Goal: Task Accomplishment & Management: Manage account settings

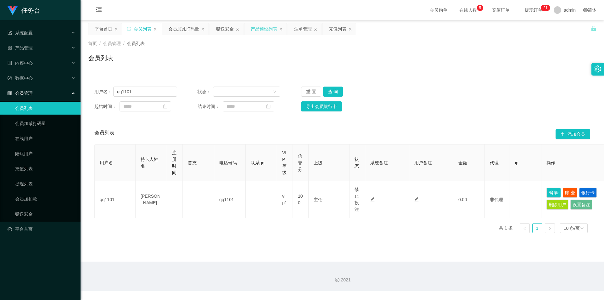
click at [262, 30] on div "产品预设列表" at bounding box center [264, 29] width 26 height 12
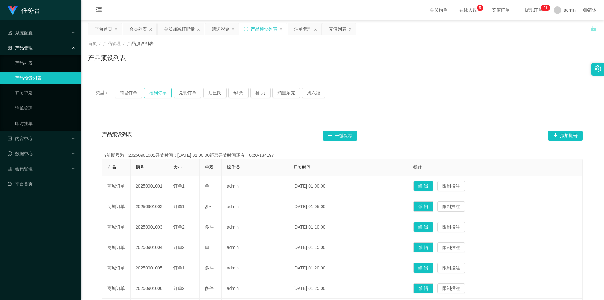
drag, startPoint x: 159, startPoint y: 93, endPoint x: 200, endPoint y: 113, distance: 45.0
click at [159, 93] on button "福利订单" at bounding box center [158, 93] width 28 height 10
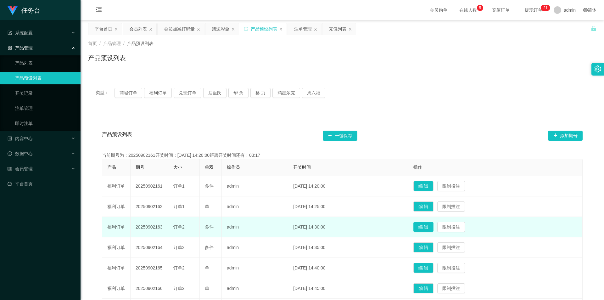
click at [430, 227] on button "编 辑" at bounding box center [423, 227] width 20 height 10
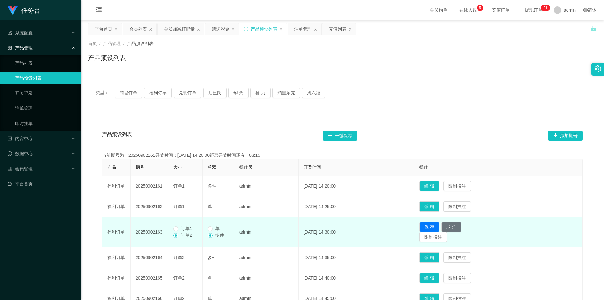
drag, startPoint x: 182, startPoint y: 228, endPoint x: 359, endPoint y: 254, distance: 178.6
click at [183, 228] on span "订单1" at bounding box center [186, 228] width 16 height 5
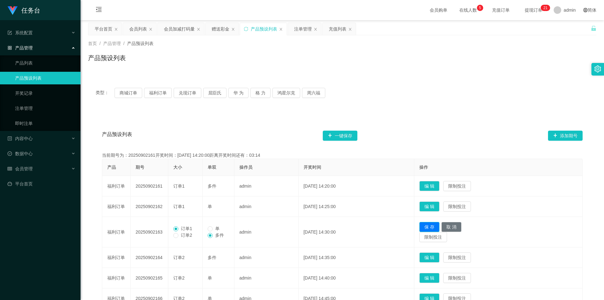
click at [438, 225] on button "保 存" at bounding box center [429, 227] width 20 height 10
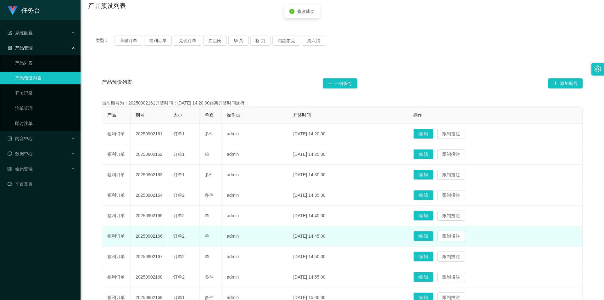
scroll to position [63, 0]
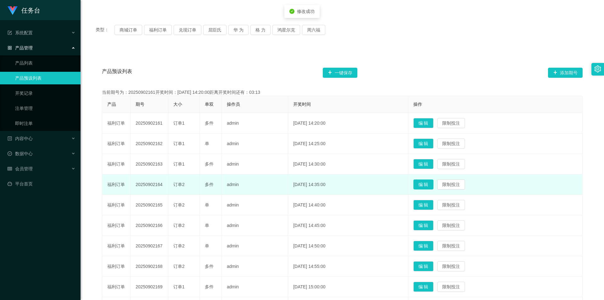
click at [430, 184] on button "编 辑" at bounding box center [423, 184] width 20 height 10
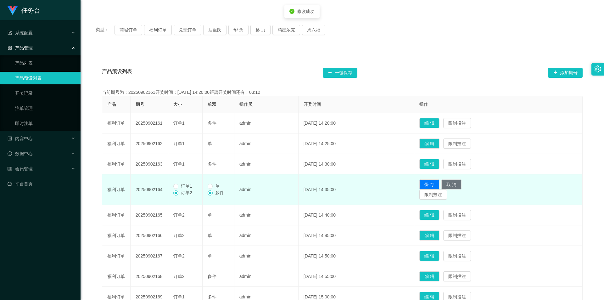
click at [181, 186] on span "订单1" at bounding box center [186, 185] width 16 height 5
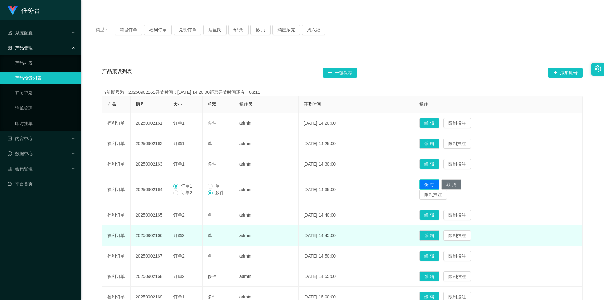
drag, startPoint x: 443, startPoint y: 183, endPoint x: 440, endPoint y: 216, distance: 32.8
click at [439, 184] on button "保 存" at bounding box center [429, 184] width 20 height 10
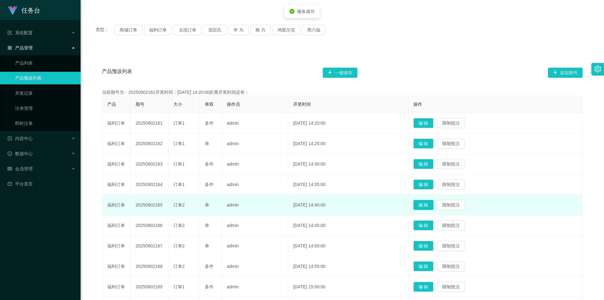
click at [431, 206] on button "编 辑" at bounding box center [423, 205] width 20 height 10
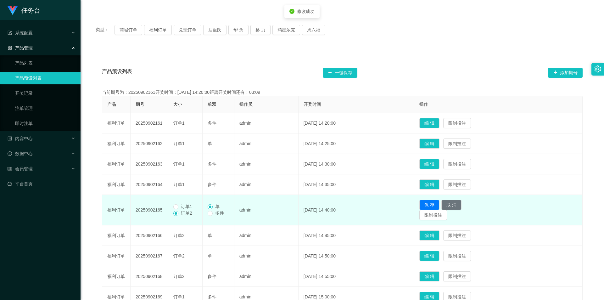
drag, startPoint x: 185, startPoint y: 206, endPoint x: 225, endPoint y: 209, distance: 40.1
click at [186, 206] on span "订单1" at bounding box center [186, 206] width 16 height 5
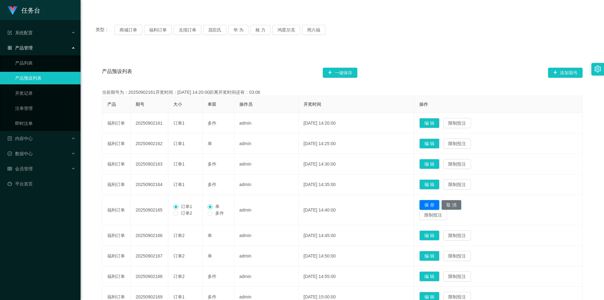
drag, startPoint x: 439, startPoint y: 202, endPoint x: 438, endPoint y: 206, distance: 4.0
click at [439, 202] on button "保 存" at bounding box center [429, 205] width 20 height 10
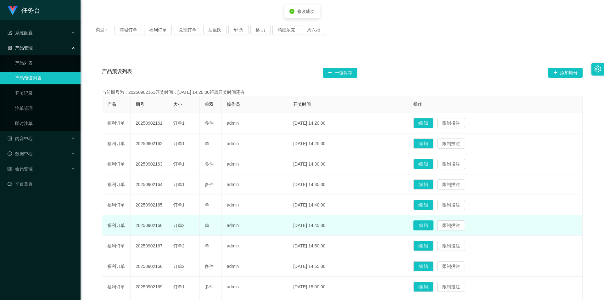
click at [433, 224] on button "编 辑" at bounding box center [423, 225] width 20 height 10
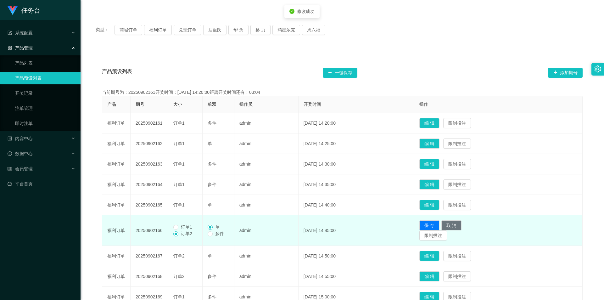
click at [187, 226] on span "订单1" at bounding box center [186, 226] width 16 height 5
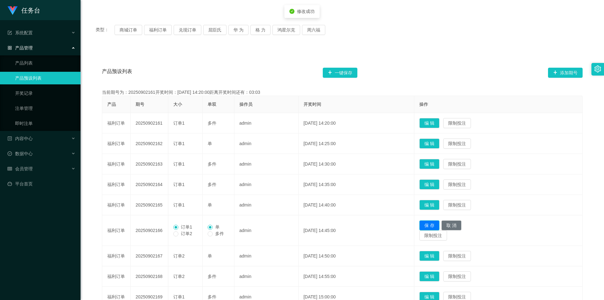
click at [439, 223] on button "保 存" at bounding box center [429, 225] width 20 height 10
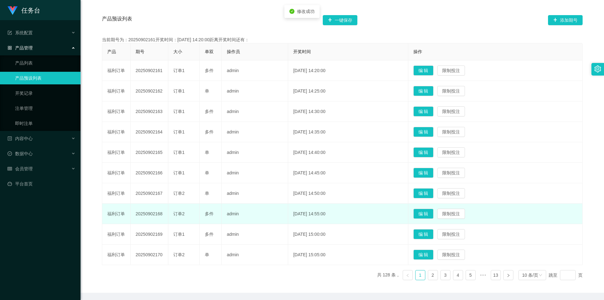
scroll to position [126, 0]
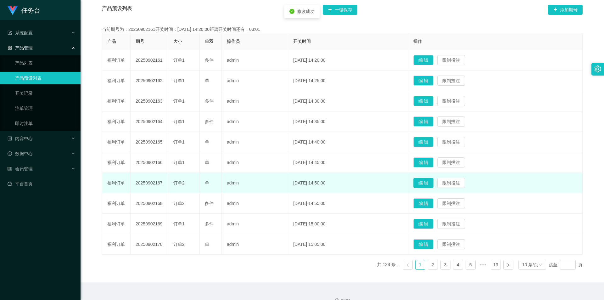
click at [430, 184] on button "编 辑" at bounding box center [423, 183] width 20 height 10
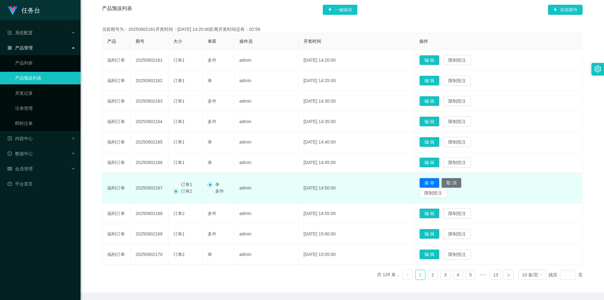
click at [185, 187] on label "订单1" at bounding box center [183, 184] width 21 height 7
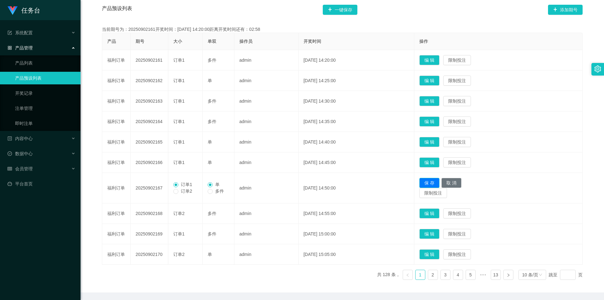
click at [439, 183] on button "保 存" at bounding box center [429, 183] width 20 height 10
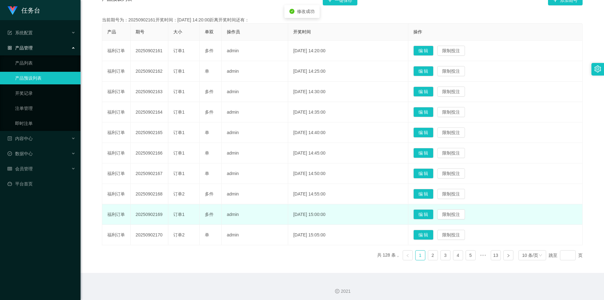
scroll to position [137, 0]
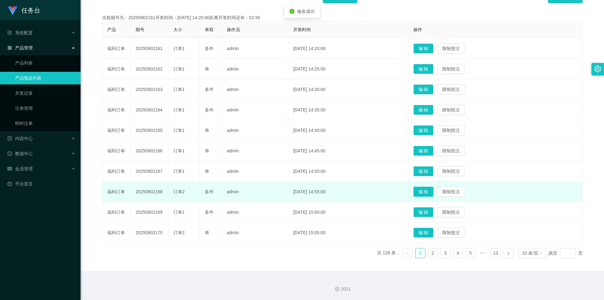
click at [430, 188] on button "编 辑" at bounding box center [423, 191] width 20 height 10
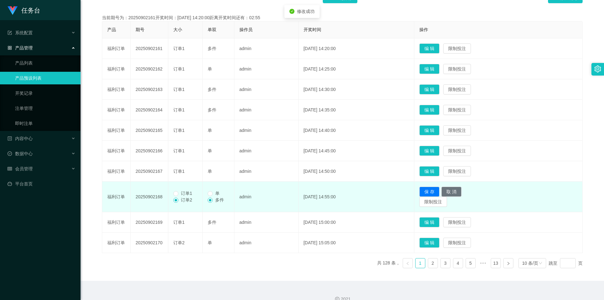
click at [184, 193] on span "订单1" at bounding box center [186, 193] width 16 height 5
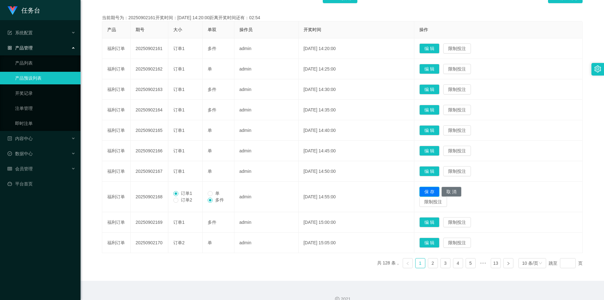
click at [439, 190] on button "保 存" at bounding box center [429, 191] width 20 height 10
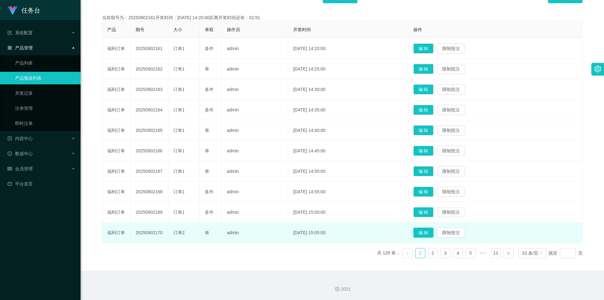
click at [431, 233] on button "编 辑" at bounding box center [423, 232] width 20 height 10
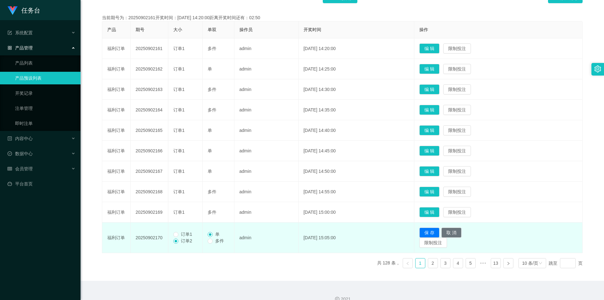
click at [189, 233] on span "订单1" at bounding box center [186, 233] width 16 height 5
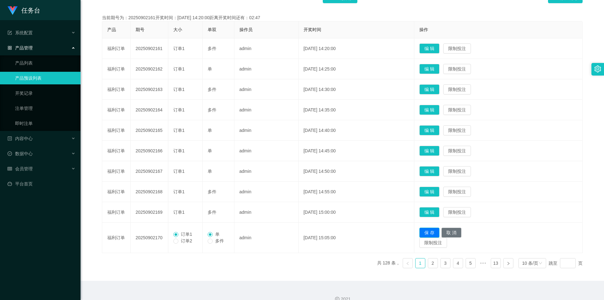
drag, startPoint x: 435, startPoint y: 231, endPoint x: 442, endPoint y: 258, distance: 28.1
click at [435, 231] on button "保 存" at bounding box center [429, 232] width 20 height 10
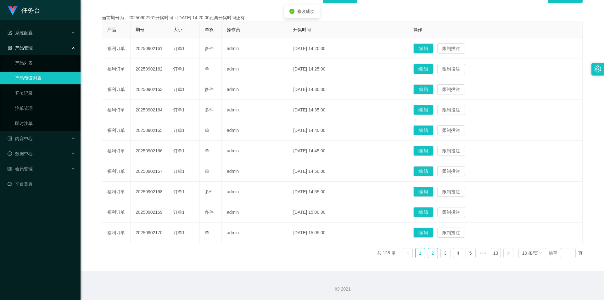
click at [428, 254] on link "2" at bounding box center [432, 252] width 9 height 9
click at [430, 231] on button "编 辑" at bounding box center [423, 232] width 20 height 10
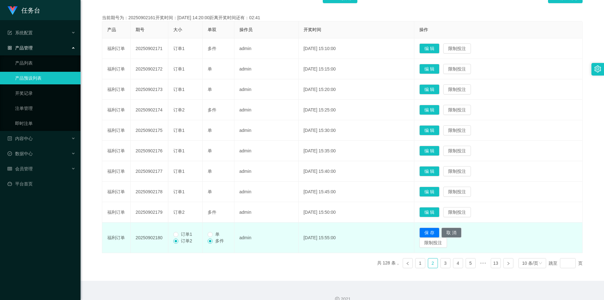
drag, startPoint x: 184, startPoint y: 233, endPoint x: 347, endPoint y: 235, distance: 163.2
click at [184, 233] on span "订单1" at bounding box center [186, 233] width 16 height 5
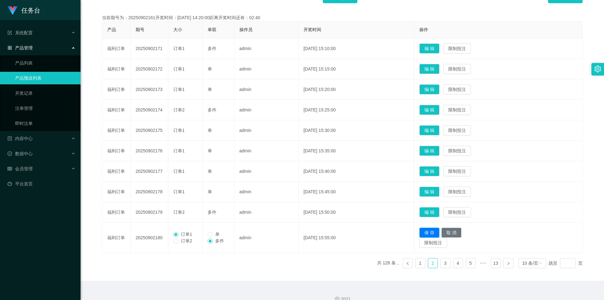
click at [439, 232] on button "保 存" at bounding box center [429, 232] width 20 height 10
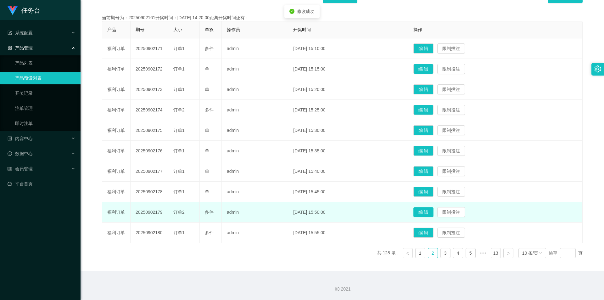
click at [429, 210] on button "编 辑" at bounding box center [423, 212] width 20 height 10
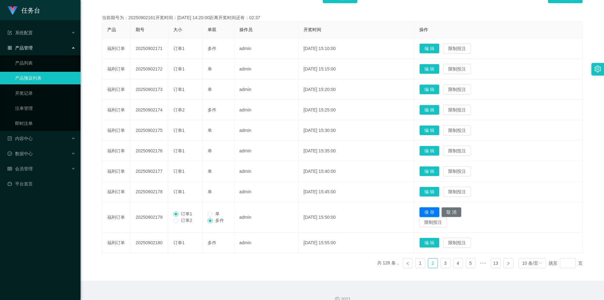
click at [434, 212] on button "保 存" at bounding box center [429, 212] width 20 height 10
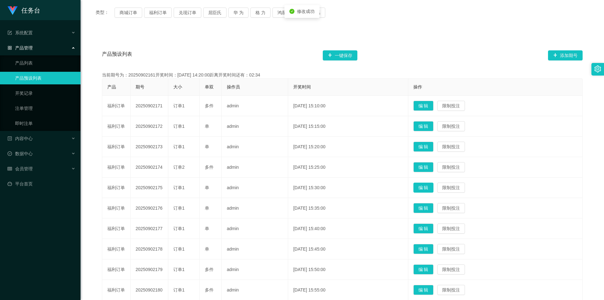
scroll to position [75, 0]
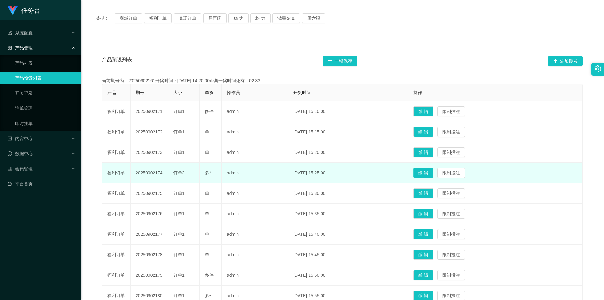
click at [432, 174] on button "编 辑" at bounding box center [423, 173] width 20 height 10
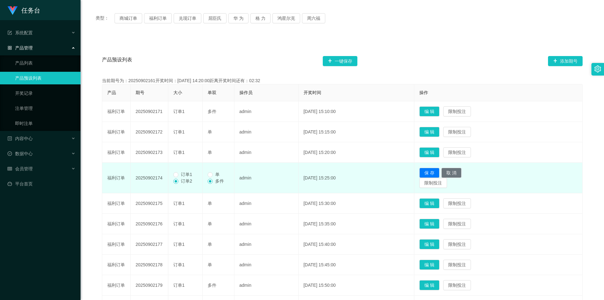
click at [185, 174] on span "订单1" at bounding box center [186, 174] width 16 height 5
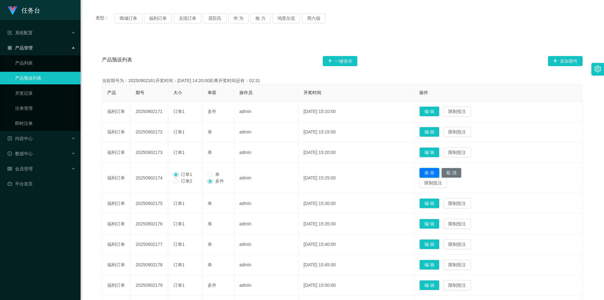
click at [438, 172] on button "保 存" at bounding box center [429, 173] width 20 height 10
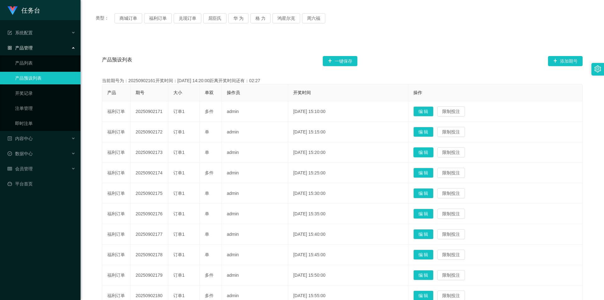
click at [430, 151] on button "编 辑" at bounding box center [423, 152] width 20 height 10
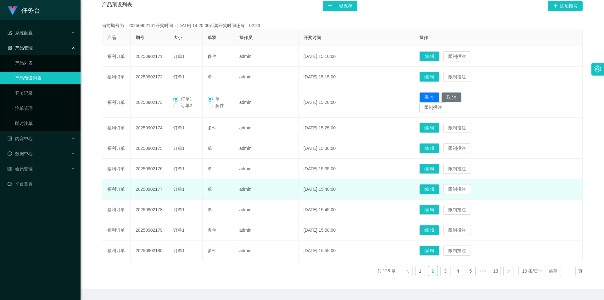
scroll to position [147, 0]
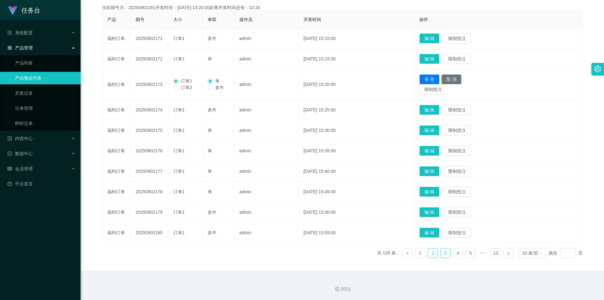
click at [441, 252] on link "3" at bounding box center [445, 252] width 9 height 9
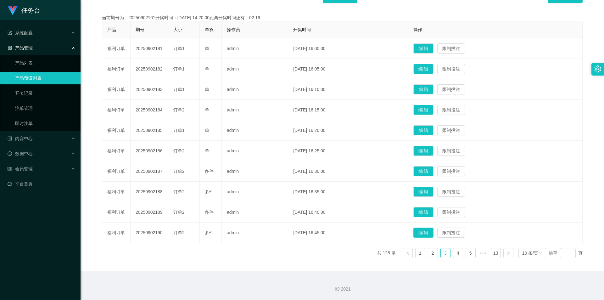
click at [431, 231] on button "编 辑" at bounding box center [423, 232] width 20 height 10
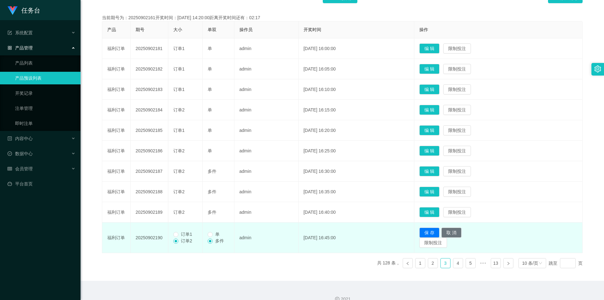
drag, startPoint x: 185, startPoint y: 233, endPoint x: 290, endPoint y: 238, distance: 104.5
click at [186, 234] on span "订单1" at bounding box center [186, 233] width 16 height 5
drag, startPoint x: 219, startPoint y: 235, endPoint x: 315, endPoint y: 235, distance: 95.3
click at [220, 235] on span "单" at bounding box center [217, 233] width 9 height 5
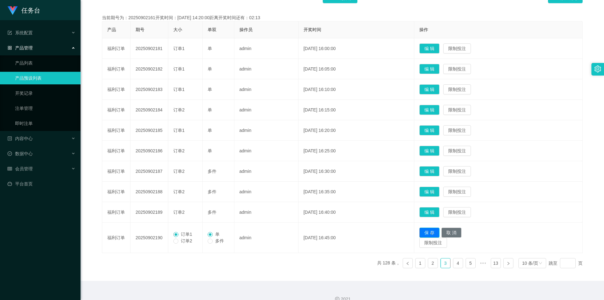
click at [435, 231] on button "保 存" at bounding box center [429, 232] width 20 height 10
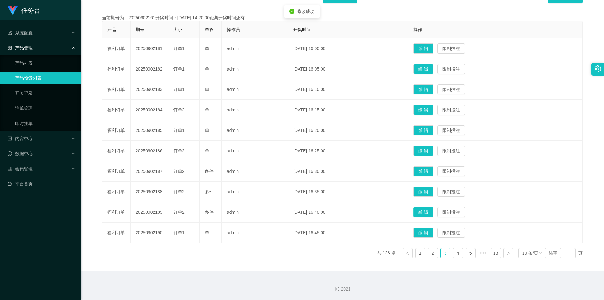
click at [433, 214] on button "编 辑" at bounding box center [423, 212] width 20 height 10
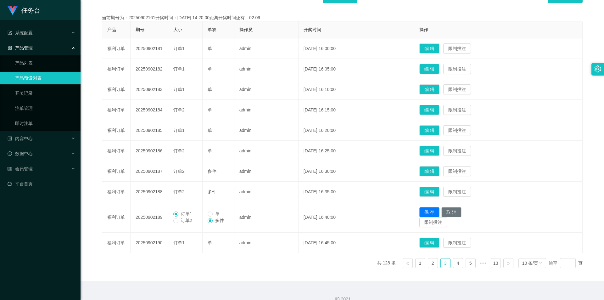
click at [439, 212] on button "保 存" at bounding box center [429, 212] width 20 height 10
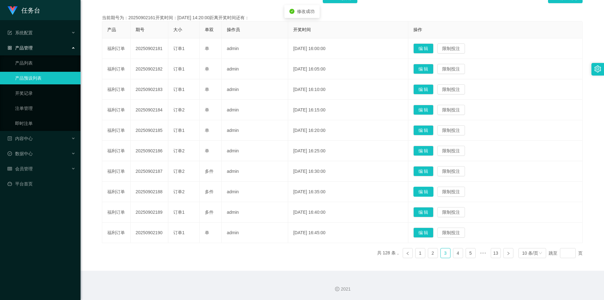
click at [432, 189] on button "编 辑" at bounding box center [423, 191] width 20 height 10
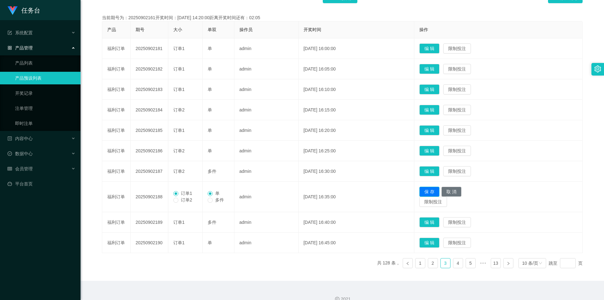
click at [434, 191] on button "保 存" at bounding box center [429, 191] width 20 height 10
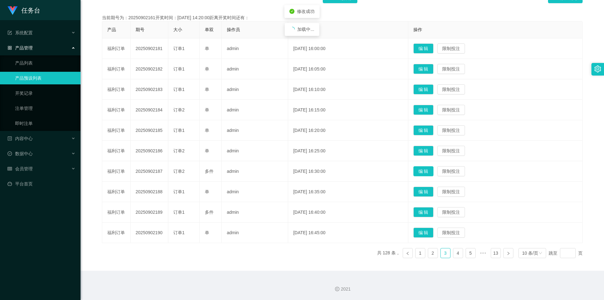
click at [430, 170] on button "编 辑" at bounding box center [423, 171] width 20 height 10
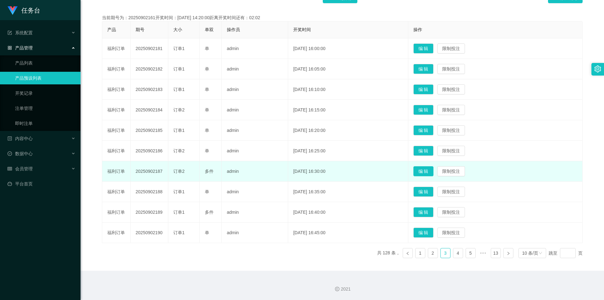
drag, startPoint x: 433, startPoint y: 169, endPoint x: 278, endPoint y: 185, distance: 155.8
click at [429, 169] on button "编 辑" at bounding box center [423, 171] width 20 height 10
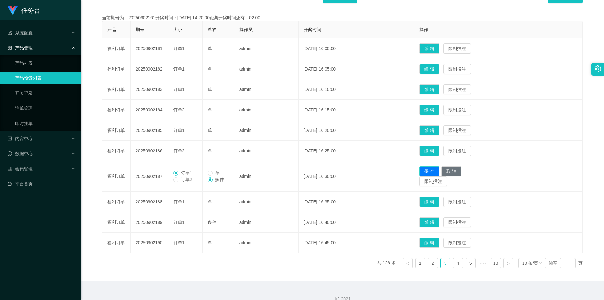
click at [439, 170] on button "保 存" at bounding box center [429, 171] width 20 height 10
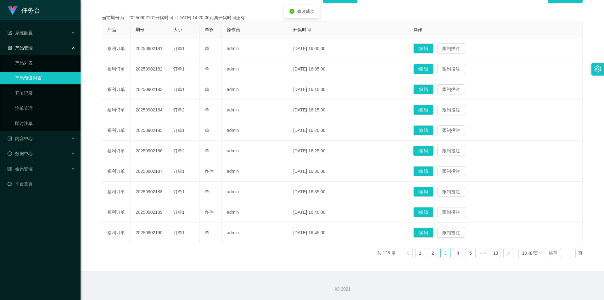
click at [430, 150] on button "编 辑" at bounding box center [423, 151] width 20 height 10
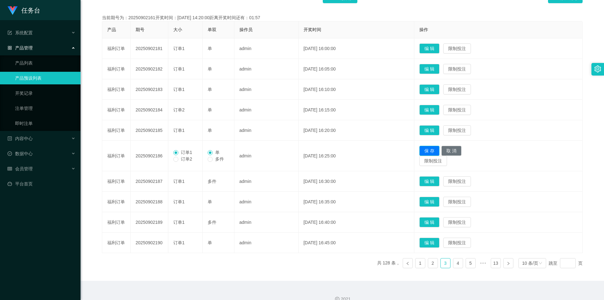
click at [437, 148] on button "保 存" at bounding box center [429, 151] width 20 height 10
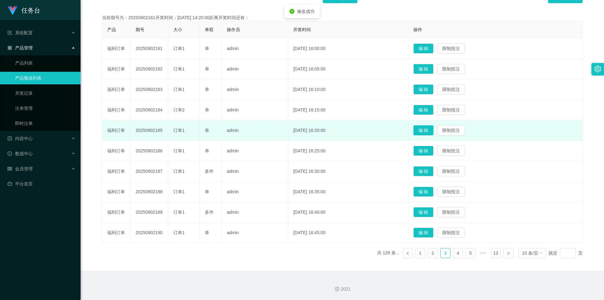
click at [429, 130] on button "编 辑" at bounding box center [423, 130] width 20 height 10
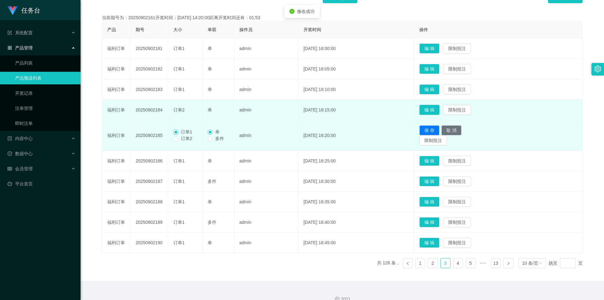
drag, startPoint x: 439, startPoint y: 111, endPoint x: 421, endPoint y: 111, distance: 17.6
click at [439, 111] on button "编 辑" at bounding box center [429, 110] width 20 height 10
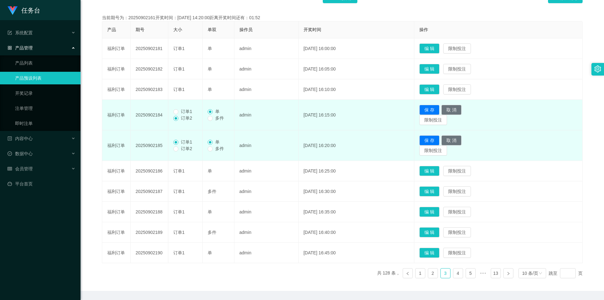
click at [182, 109] on span "订单1" at bounding box center [186, 111] width 16 height 5
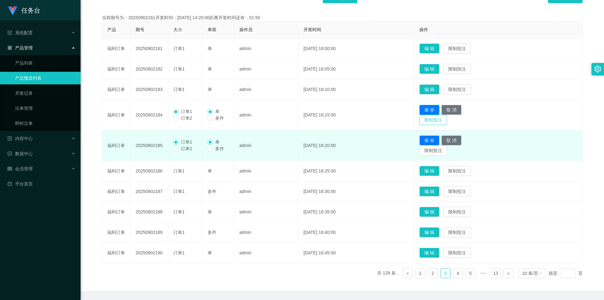
drag, startPoint x: 438, startPoint y: 109, endPoint x: 440, endPoint y: 116, distance: 7.5
click at [438, 109] on button "保 存" at bounding box center [429, 110] width 20 height 10
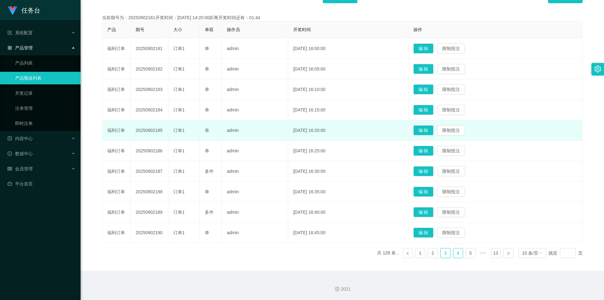
click at [454, 251] on link "4" at bounding box center [457, 252] width 9 height 9
click at [433, 231] on button "编 辑" at bounding box center [423, 232] width 20 height 10
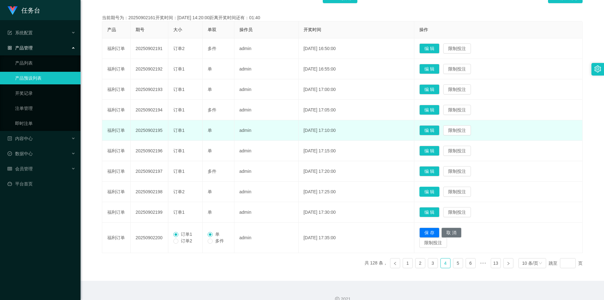
click at [438, 191] on button "编 辑" at bounding box center [429, 191] width 20 height 10
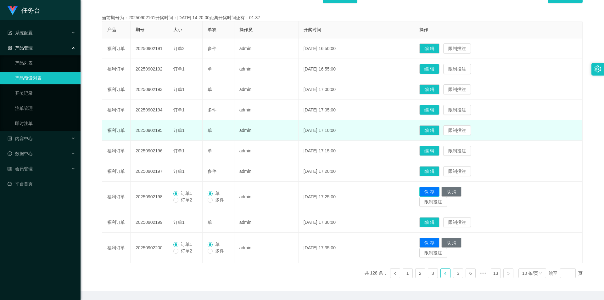
click at [439, 190] on button "保 存" at bounding box center [429, 191] width 20 height 10
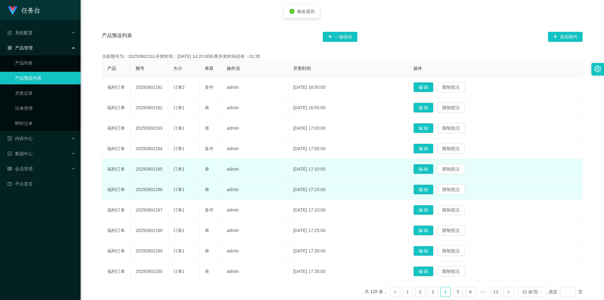
scroll to position [75, 0]
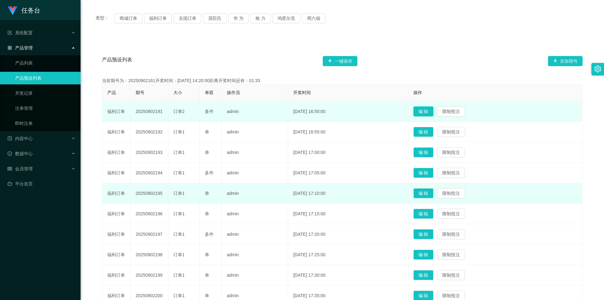
drag, startPoint x: 433, startPoint y: 113, endPoint x: 305, endPoint y: 118, distance: 127.8
click at [432, 114] on button "编 辑" at bounding box center [423, 111] width 20 height 10
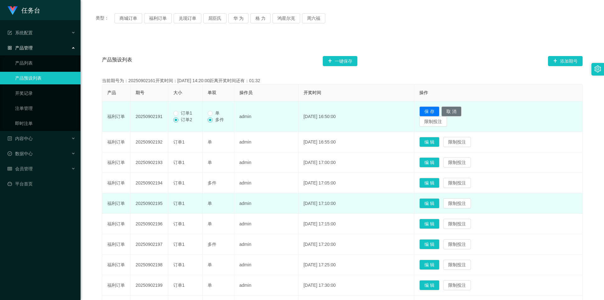
click at [189, 114] on span "订单1" at bounding box center [186, 112] width 16 height 5
click at [217, 113] on span "单" at bounding box center [217, 112] width 9 height 5
drag, startPoint x: 438, startPoint y: 109, endPoint x: 422, endPoint y: 118, distance: 18.1
click at [438, 110] on button "保 存" at bounding box center [429, 111] width 20 height 10
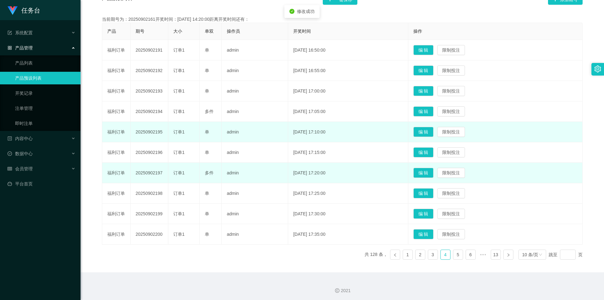
scroll to position [137, 0]
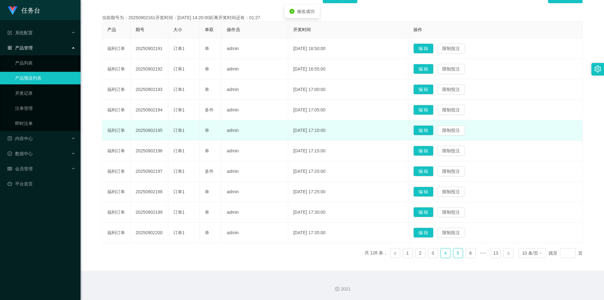
click at [455, 252] on link "5" at bounding box center [457, 252] width 9 height 9
click at [430, 211] on button "编 辑" at bounding box center [423, 212] width 20 height 10
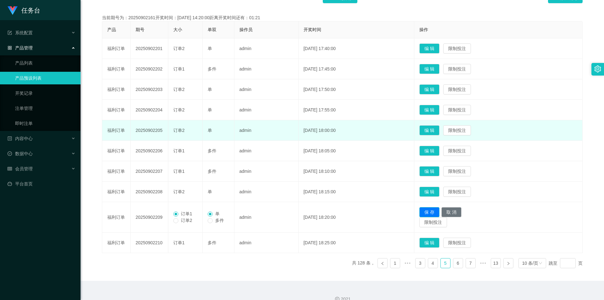
click at [439, 212] on button "保 存" at bounding box center [429, 212] width 20 height 10
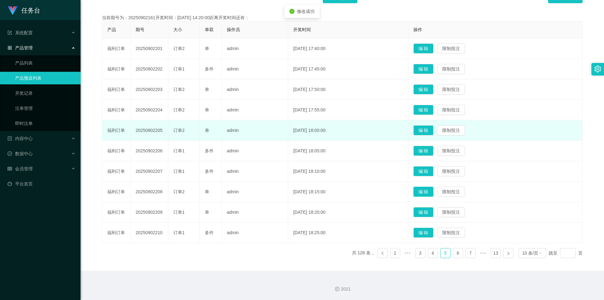
click at [431, 190] on button "编 辑" at bounding box center [423, 191] width 20 height 10
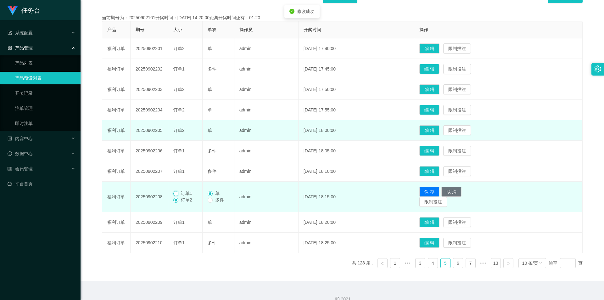
click at [180, 193] on label "订单1" at bounding box center [183, 193] width 21 height 7
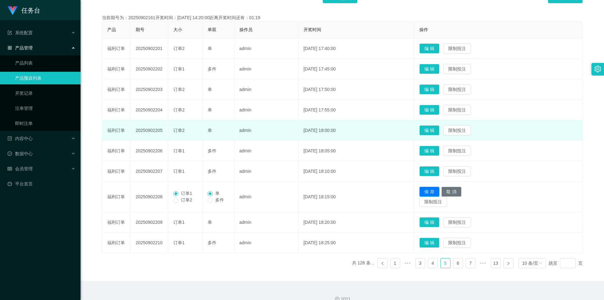
click at [439, 190] on button "保 存" at bounding box center [429, 191] width 20 height 10
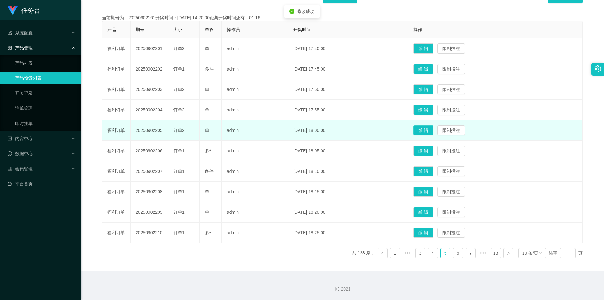
drag, startPoint x: 431, startPoint y: 133, endPoint x: 379, endPoint y: 134, distance: 52.5
click at [431, 133] on button "编 辑" at bounding box center [423, 130] width 20 height 10
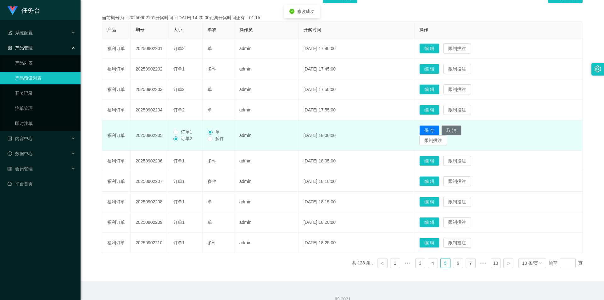
click at [178, 133] on span "订单1" at bounding box center [186, 131] width 16 height 5
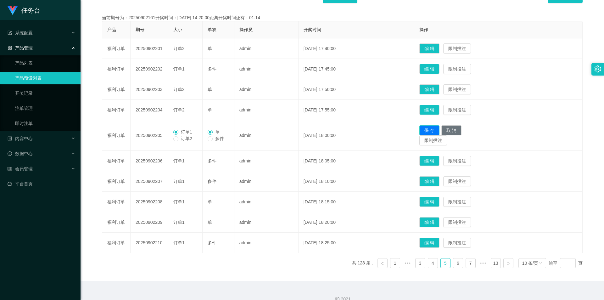
click at [434, 130] on button "保 存" at bounding box center [429, 130] width 20 height 10
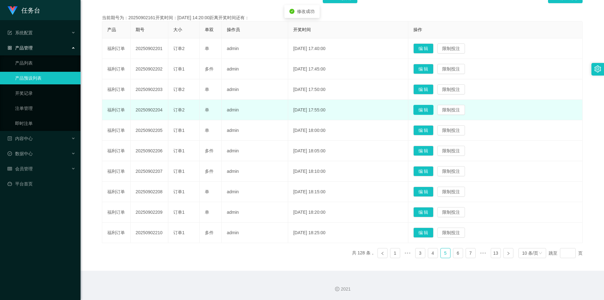
drag, startPoint x: 434, startPoint y: 110, endPoint x: 270, endPoint y: 124, distance: 164.4
click at [433, 110] on button "编 辑" at bounding box center [423, 110] width 20 height 10
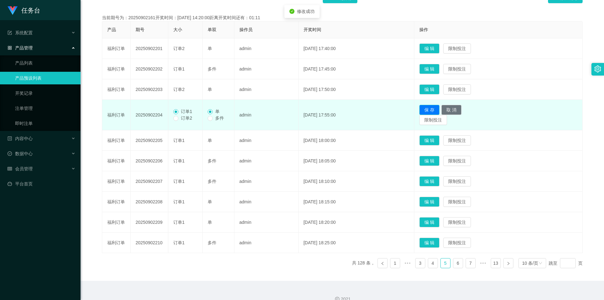
click at [439, 107] on button "保 存" at bounding box center [429, 110] width 20 height 10
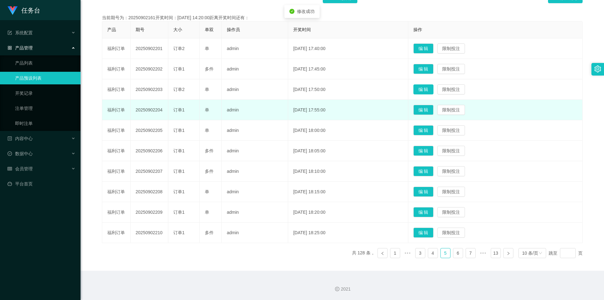
drag, startPoint x: 432, startPoint y: 87, endPoint x: 397, endPoint y: 93, distance: 35.4
click at [432, 88] on button "编 辑" at bounding box center [423, 89] width 20 height 10
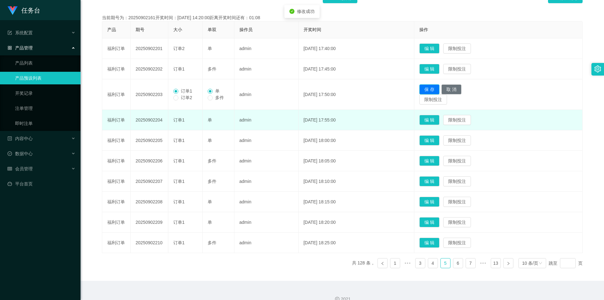
click at [434, 89] on button "保 存" at bounding box center [429, 89] width 20 height 10
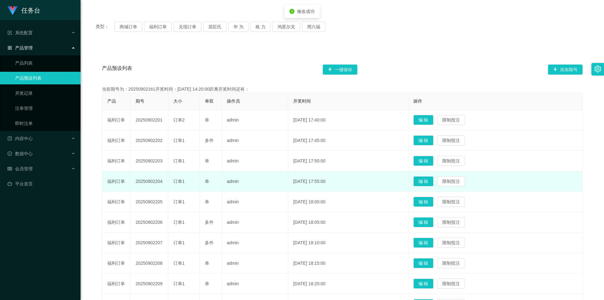
scroll to position [12, 0]
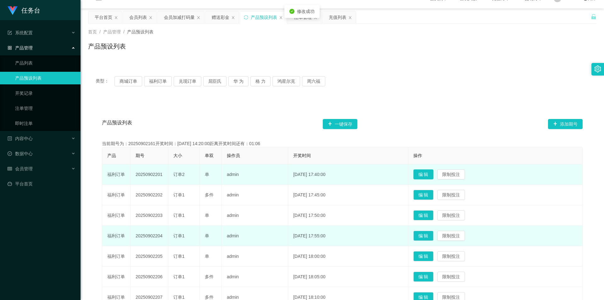
drag, startPoint x: 435, startPoint y: 173, endPoint x: 308, endPoint y: 190, distance: 128.4
click at [433, 173] on button "编 辑" at bounding box center [423, 174] width 20 height 10
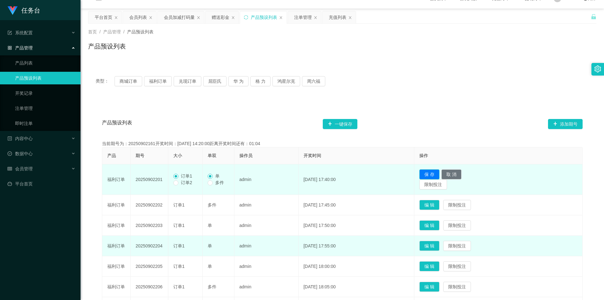
click at [435, 174] on button "保 存" at bounding box center [429, 174] width 20 height 10
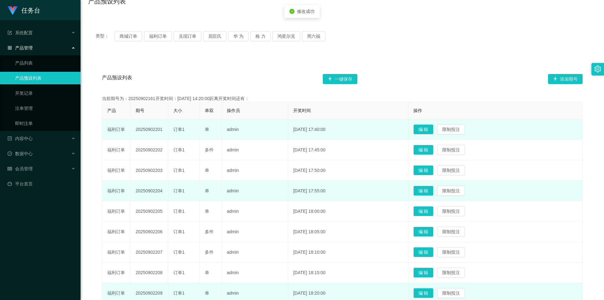
scroll to position [137, 0]
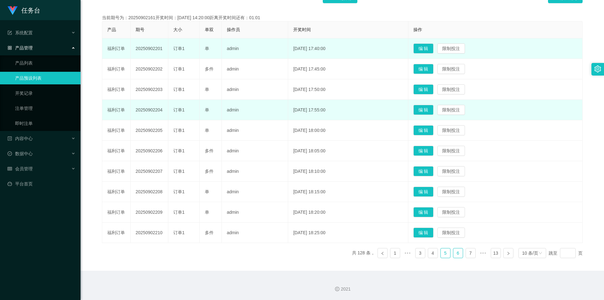
click at [453, 252] on link "6" at bounding box center [457, 252] width 9 height 9
click at [433, 233] on button "编 辑" at bounding box center [423, 232] width 20 height 10
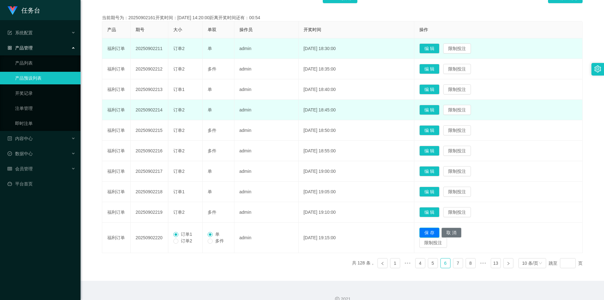
click at [437, 232] on button "保 存" at bounding box center [429, 232] width 20 height 10
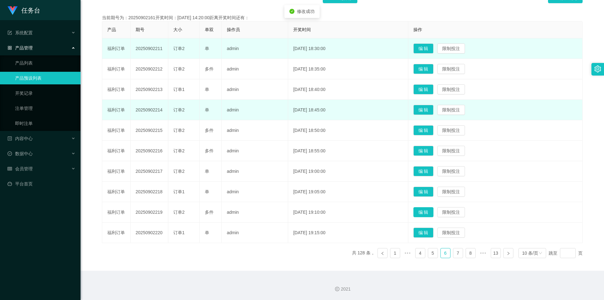
click at [427, 214] on button "编 辑" at bounding box center [423, 212] width 20 height 10
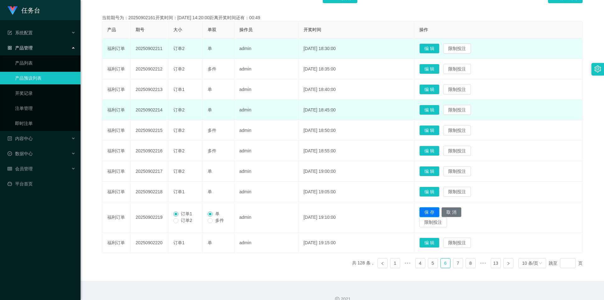
click at [437, 212] on button "保 存" at bounding box center [429, 212] width 20 height 10
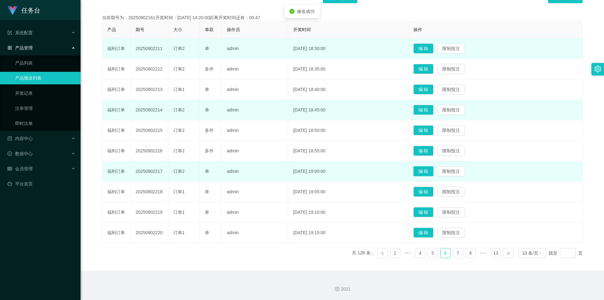
drag, startPoint x: 435, startPoint y: 174, endPoint x: 343, endPoint y: 170, distance: 91.2
click at [433, 174] on button "编 辑" at bounding box center [423, 171] width 20 height 10
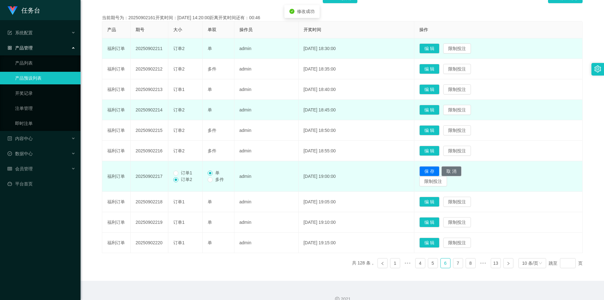
drag, startPoint x: 181, startPoint y: 172, endPoint x: 237, endPoint y: 180, distance: 56.1
click at [182, 172] on span "订单1" at bounding box center [186, 172] width 16 height 5
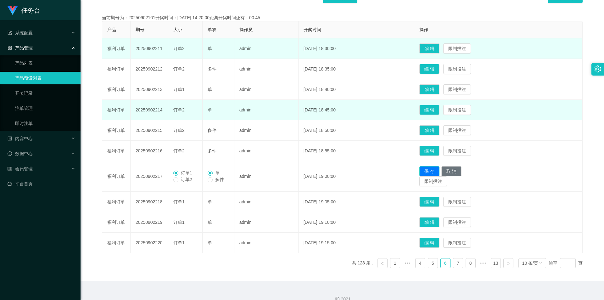
click at [439, 171] on button "保 存" at bounding box center [429, 171] width 20 height 10
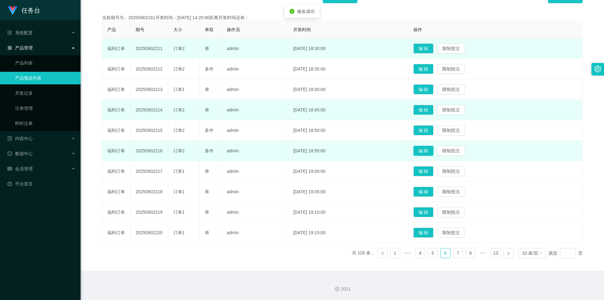
drag, startPoint x: 433, startPoint y: 150, endPoint x: 410, endPoint y: 152, distance: 22.7
click at [431, 151] on button "编 辑" at bounding box center [423, 151] width 20 height 10
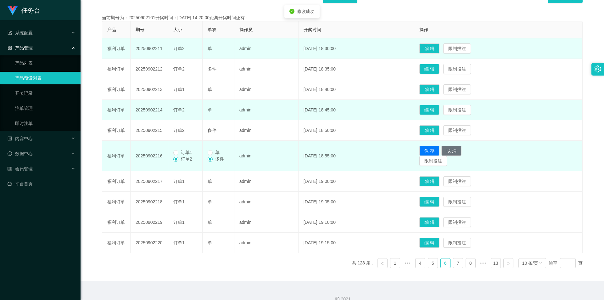
click at [213, 151] on label "单" at bounding box center [215, 152] width 14 height 7
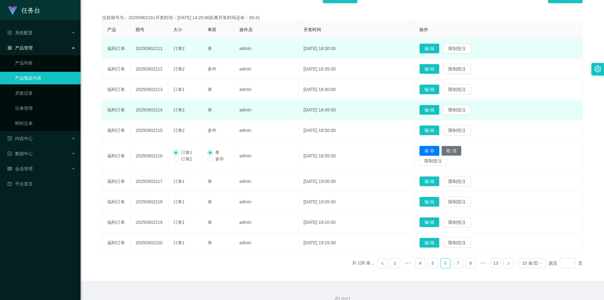
click at [439, 153] on button "保 存" at bounding box center [429, 151] width 20 height 10
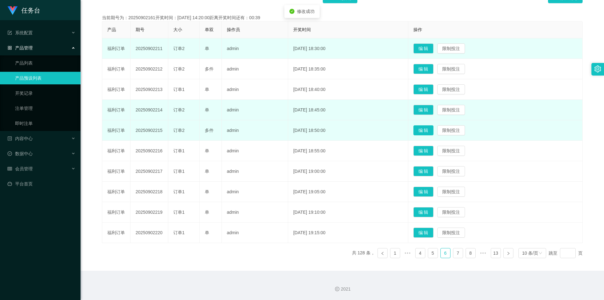
drag, startPoint x: 433, startPoint y: 131, endPoint x: 335, endPoint y: 137, distance: 98.6
click at [433, 132] on button "编 辑" at bounding box center [423, 130] width 20 height 10
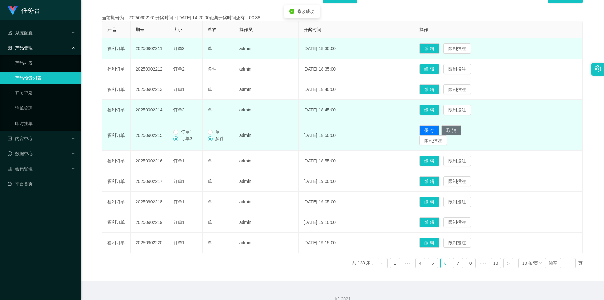
drag, startPoint x: 178, startPoint y: 132, endPoint x: 181, endPoint y: 133, distance: 3.2
click at [179, 132] on span "订单1" at bounding box center [186, 131] width 16 height 5
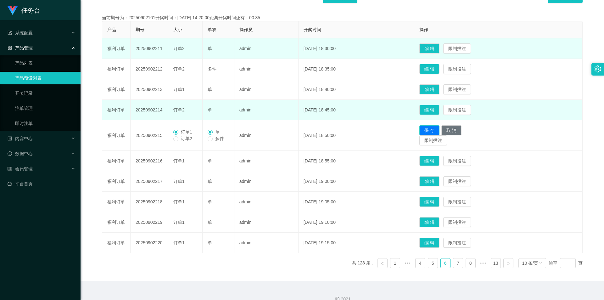
click at [436, 129] on button "保 存" at bounding box center [429, 130] width 20 height 10
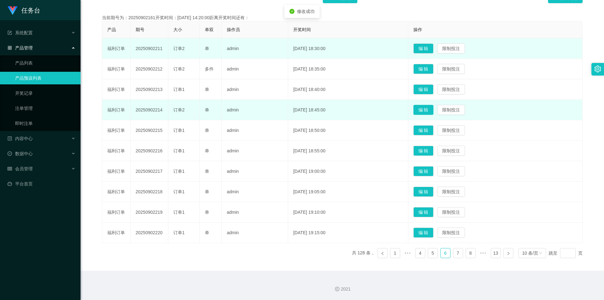
click at [425, 110] on button "编 辑" at bounding box center [423, 110] width 20 height 10
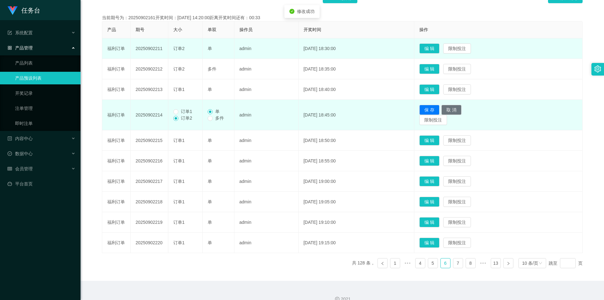
drag, startPoint x: 180, startPoint y: 112, endPoint x: 184, endPoint y: 112, distance: 3.2
click at [182, 112] on span "订单1" at bounding box center [186, 111] width 16 height 5
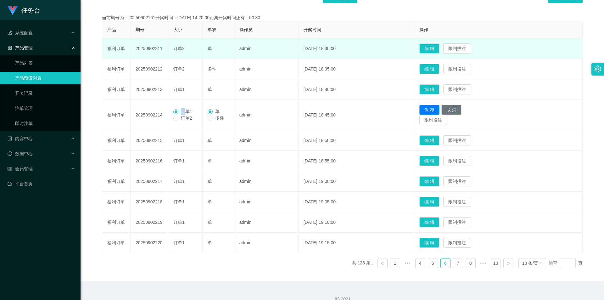
click at [439, 111] on button "保 存" at bounding box center [429, 110] width 20 height 10
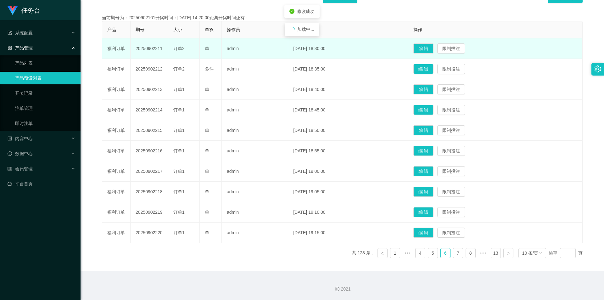
scroll to position [106, 0]
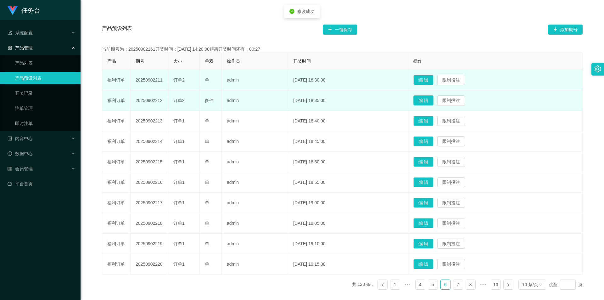
drag, startPoint x: 431, startPoint y: 98, endPoint x: 309, endPoint y: 116, distance: 123.5
click at [431, 98] on button "编 辑" at bounding box center [423, 100] width 20 height 10
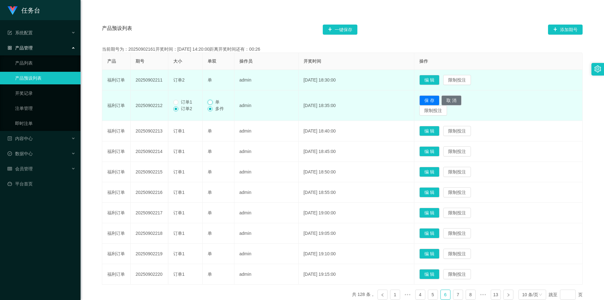
click at [209, 106] on div "单 多件" at bounding box center [218, 105] width 21 height 13
click at [439, 99] on button "保 存" at bounding box center [429, 100] width 20 height 10
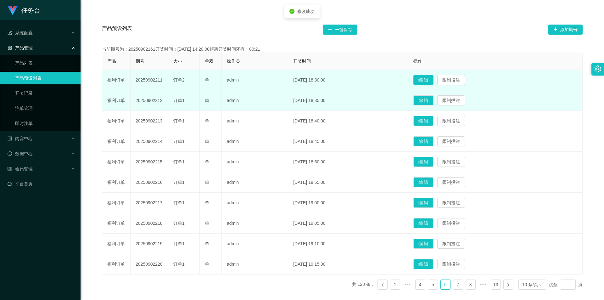
click at [430, 81] on button "编 辑" at bounding box center [423, 80] width 20 height 10
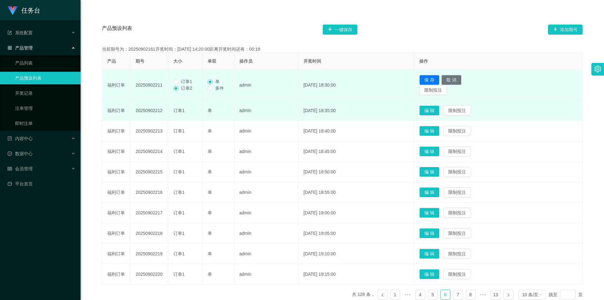
drag, startPoint x: 178, startPoint y: 81, endPoint x: 182, endPoint y: 83, distance: 4.2
click at [178, 81] on span "订单1" at bounding box center [186, 81] width 16 height 5
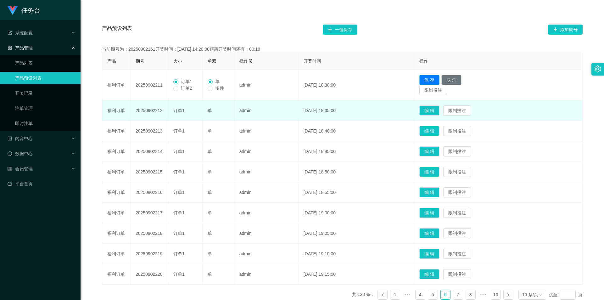
click at [439, 80] on button "保 存" at bounding box center [429, 80] width 20 height 10
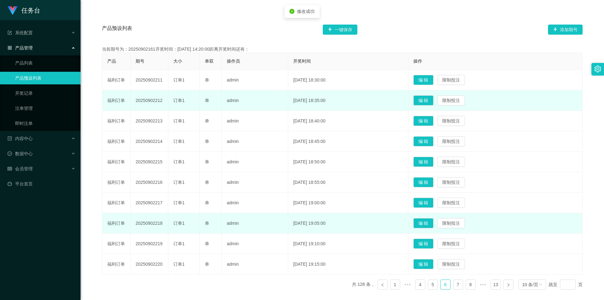
scroll to position [137, 0]
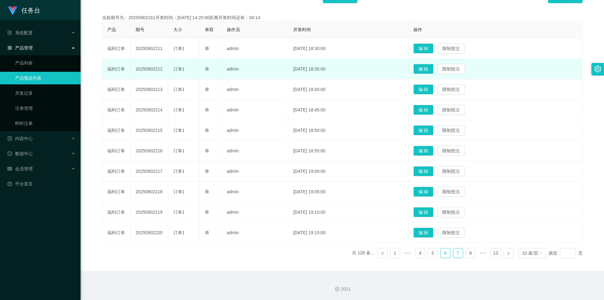
click at [454, 254] on link "7" at bounding box center [457, 252] width 9 height 9
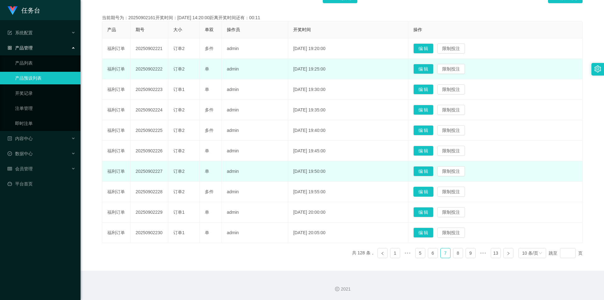
drag, startPoint x: 433, startPoint y: 191, endPoint x: 267, endPoint y: 179, distance: 166.1
click at [433, 191] on button "编 辑" at bounding box center [423, 191] width 20 height 10
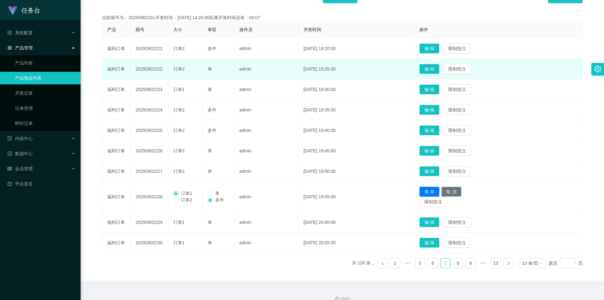
drag, startPoint x: 432, startPoint y: 190, endPoint x: 437, endPoint y: 191, distance: 5.0
click at [432, 191] on button "保 存" at bounding box center [429, 191] width 20 height 10
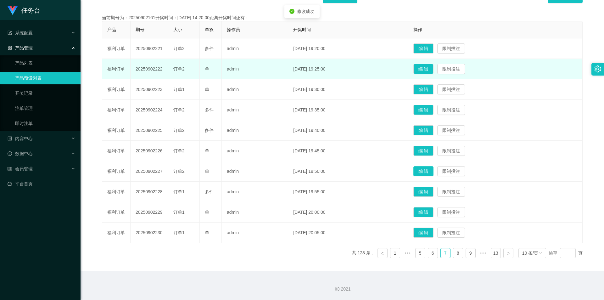
click at [433, 171] on button "编 辑" at bounding box center [423, 171] width 20 height 10
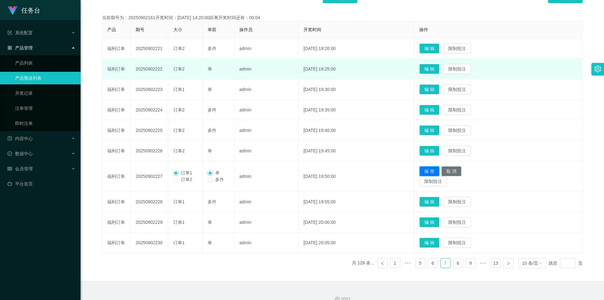
click at [439, 171] on button "保 存" at bounding box center [429, 171] width 20 height 10
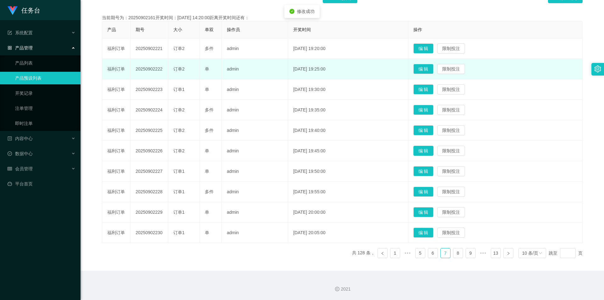
click at [430, 150] on button "编 辑" at bounding box center [423, 151] width 20 height 10
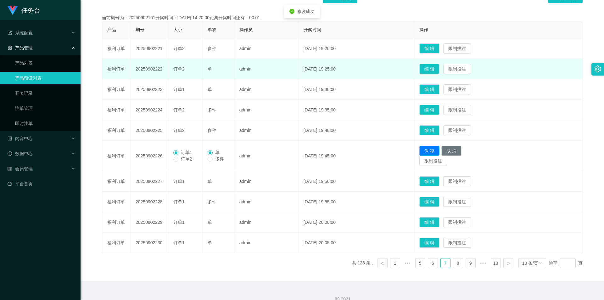
click at [438, 150] on button "保 存" at bounding box center [429, 151] width 20 height 10
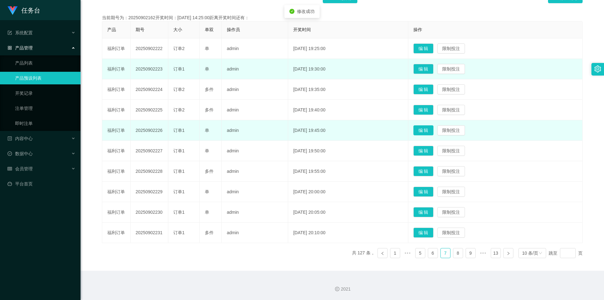
click at [429, 127] on button "编 辑" at bounding box center [423, 130] width 20 height 10
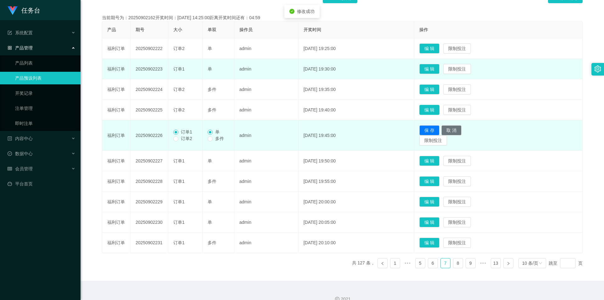
click at [436, 107] on button "编 辑" at bounding box center [429, 110] width 20 height 10
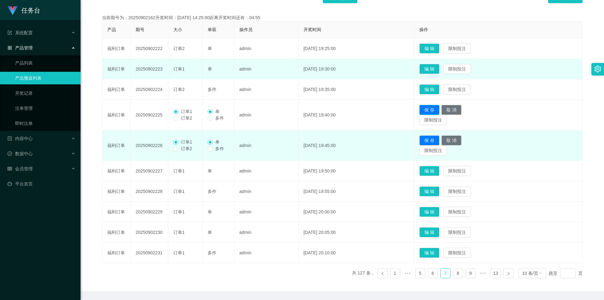
drag, startPoint x: 440, startPoint y: 109, endPoint x: 428, endPoint y: 115, distance: 12.9
click at [439, 109] on button "保 存" at bounding box center [429, 110] width 20 height 10
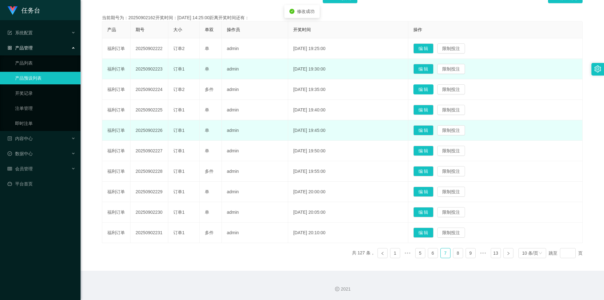
drag, startPoint x: 425, startPoint y: 89, endPoint x: 328, endPoint y: 108, distance: 99.6
click at [425, 89] on button "编 辑" at bounding box center [423, 89] width 20 height 10
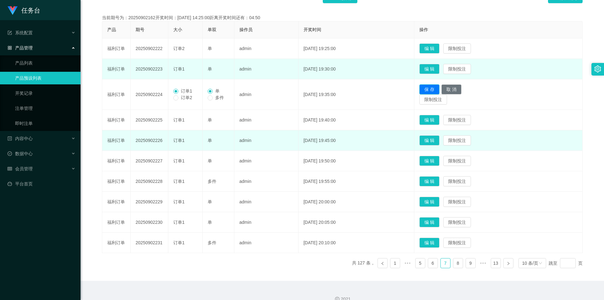
click at [433, 90] on button "保 存" at bounding box center [429, 89] width 20 height 10
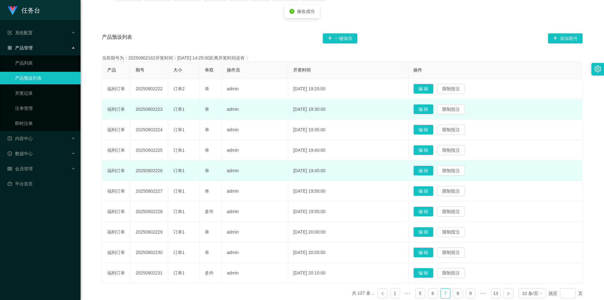
scroll to position [75, 0]
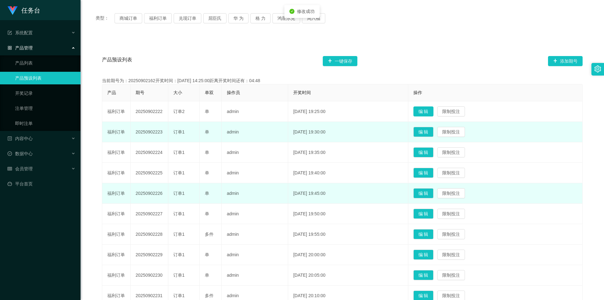
click at [431, 110] on button "编 辑" at bounding box center [423, 111] width 20 height 10
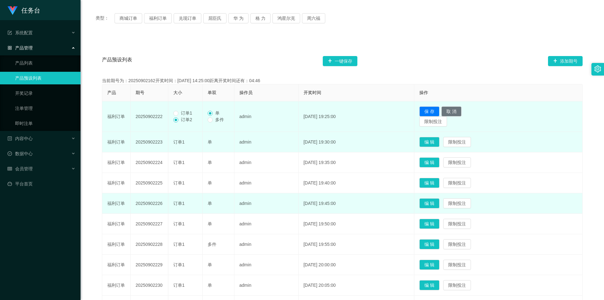
click at [175, 109] on td "订单1 订单2" at bounding box center [185, 116] width 34 height 31
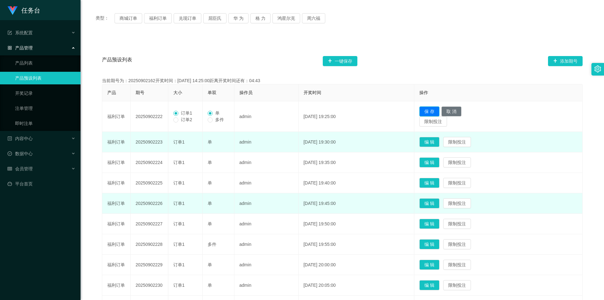
click at [436, 111] on button "保 存" at bounding box center [429, 111] width 20 height 10
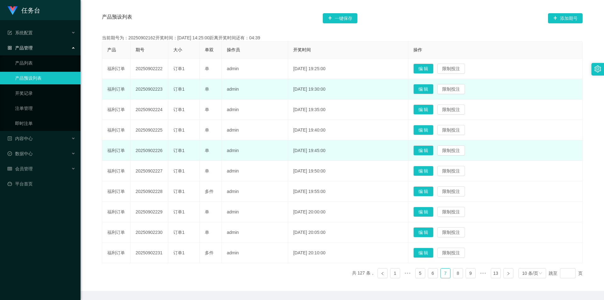
scroll to position [106, 0]
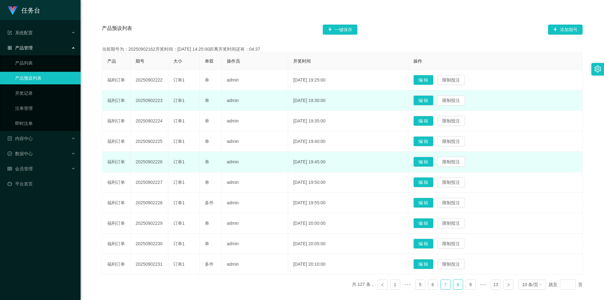
click at [456, 286] on link "8" at bounding box center [457, 284] width 9 height 9
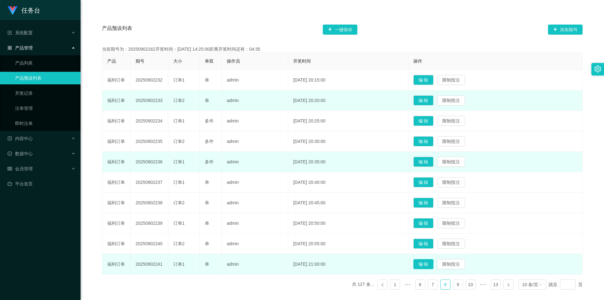
click at [433, 263] on button "编 辑" at bounding box center [423, 264] width 20 height 10
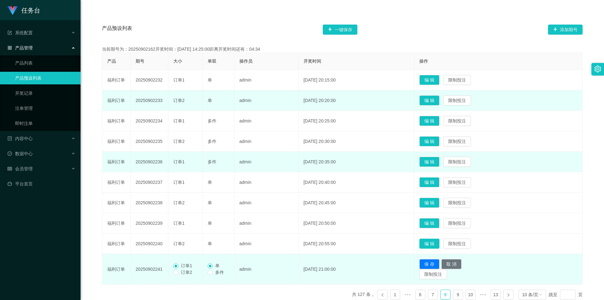
click at [439, 241] on button "编 辑" at bounding box center [429, 243] width 20 height 10
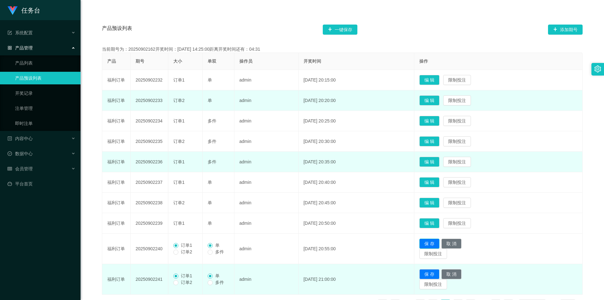
click at [439, 243] on button "保 存" at bounding box center [429, 243] width 20 height 10
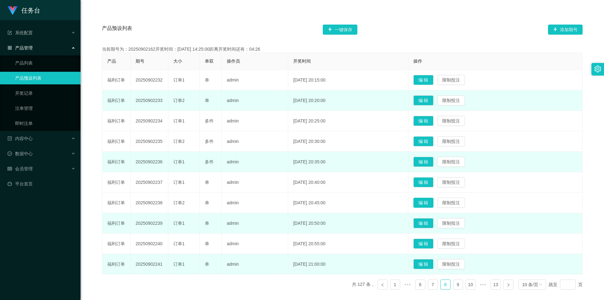
drag, startPoint x: 433, startPoint y: 202, endPoint x: 329, endPoint y: 229, distance: 107.9
click at [433, 202] on button "编 辑" at bounding box center [423, 202] width 20 height 10
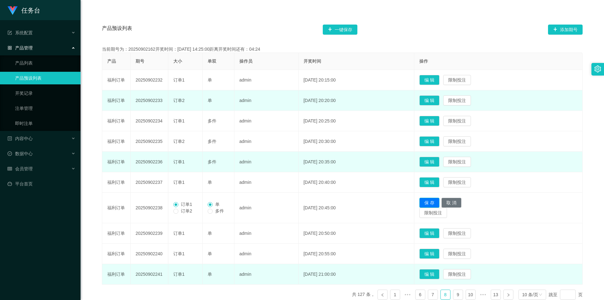
drag, startPoint x: 435, startPoint y: 200, endPoint x: 446, endPoint y: 175, distance: 27.3
click at [435, 200] on button "保 存" at bounding box center [429, 202] width 20 height 10
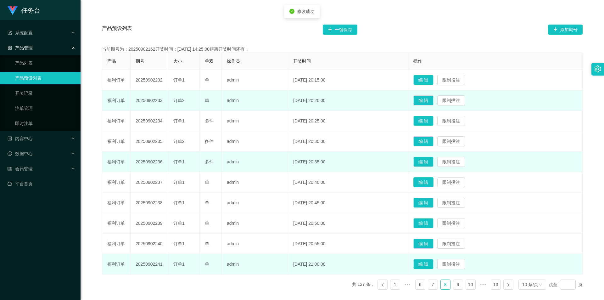
click at [430, 181] on button "编 辑" at bounding box center [423, 182] width 20 height 10
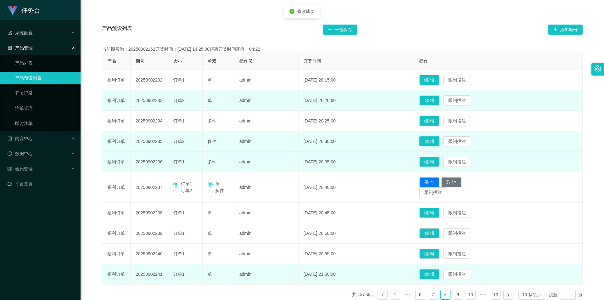
click at [439, 142] on button "编 辑" at bounding box center [429, 141] width 20 height 10
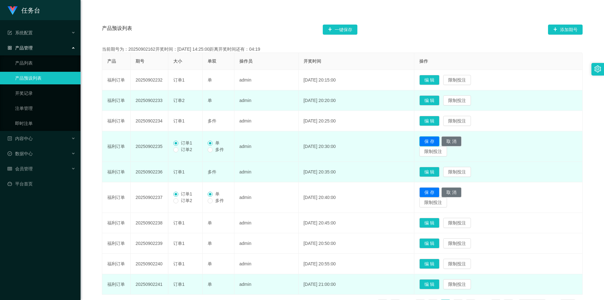
click at [436, 140] on button "保 存" at bounding box center [429, 141] width 20 height 10
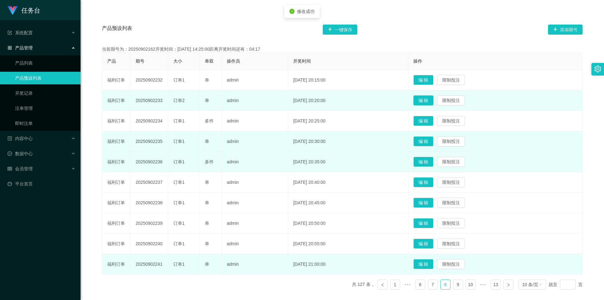
drag, startPoint x: 431, startPoint y: 100, endPoint x: 424, endPoint y: 103, distance: 7.9
click at [431, 101] on button "编 辑" at bounding box center [423, 100] width 20 height 10
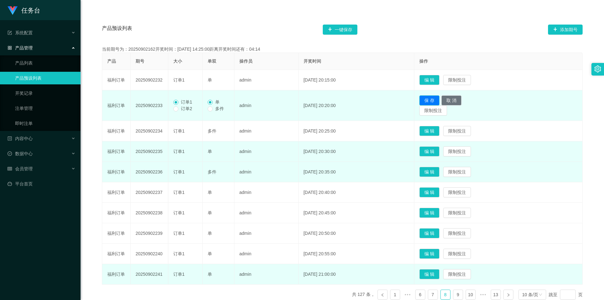
click at [438, 99] on button "保 存" at bounding box center [429, 100] width 20 height 10
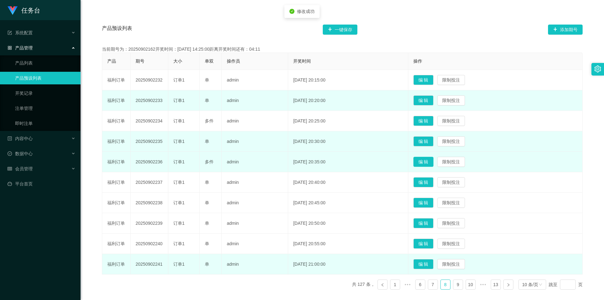
click at [433, 161] on button "编 辑" at bounding box center [423, 162] width 20 height 10
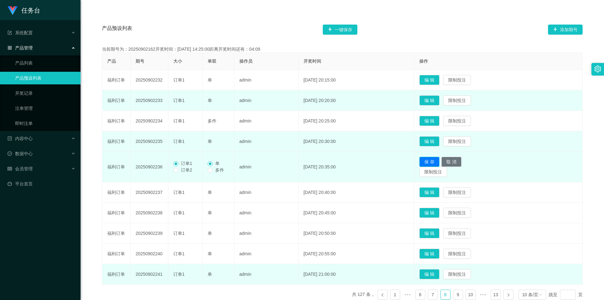
click at [439, 160] on button "保 存" at bounding box center [429, 162] width 20 height 10
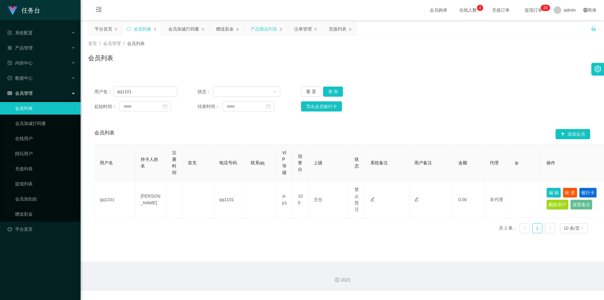
drag, startPoint x: 260, startPoint y: 29, endPoint x: 256, endPoint y: 29, distance: 4.4
click at [260, 29] on div "产品预设列表" at bounding box center [264, 29] width 26 height 12
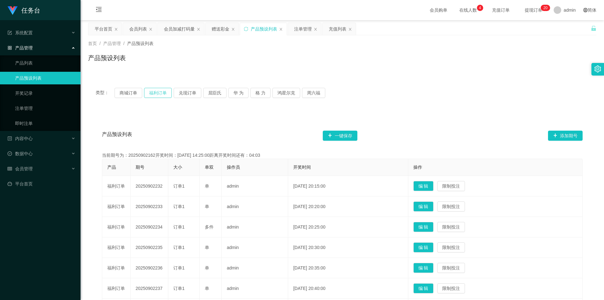
click at [152, 91] on button "福利订单" at bounding box center [158, 93] width 28 height 10
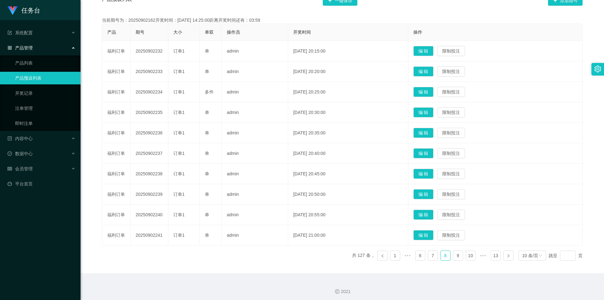
scroll to position [137, 0]
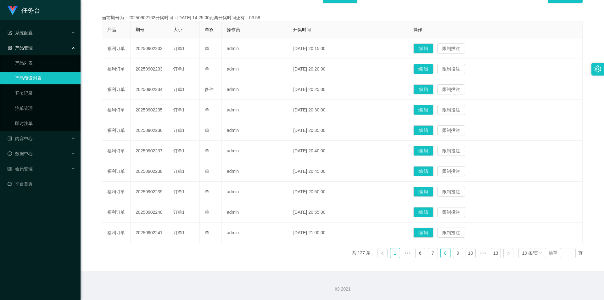
click at [391, 253] on link "1" at bounding box center [394, 252] width 9 height 9
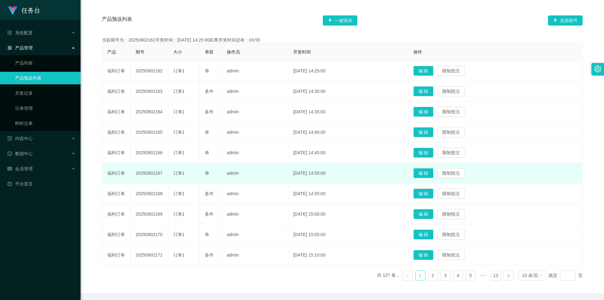
scroll to position [106, 0]
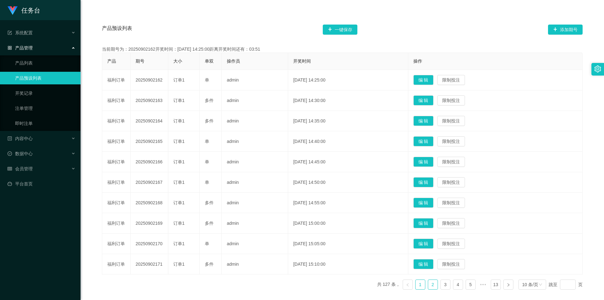
click at [429, 284] on link "2" at bounding box center [432, 284] width 9 height 9
click at [444, 287] on link "3" at bounding box center [445, 284] width 9 height 9
click at [453, 283] on link "4" at bounding box center [457, 284] width 9 height 9
click at [458, 287] on link "5" at bounding box center [457, 284] width 9 height 9
click at [466, 284] on link "7" at bounding box center [470, 284] width 9 height 9
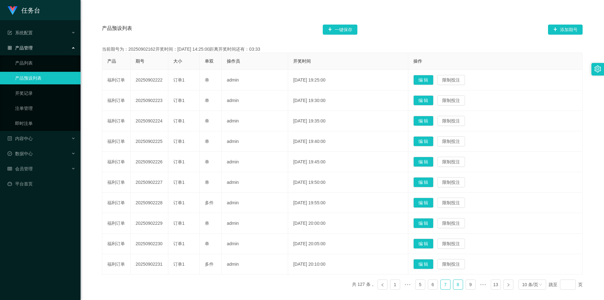
click at [454, 283] on link "8" at bounding box center [457, 284] width 9 height 9
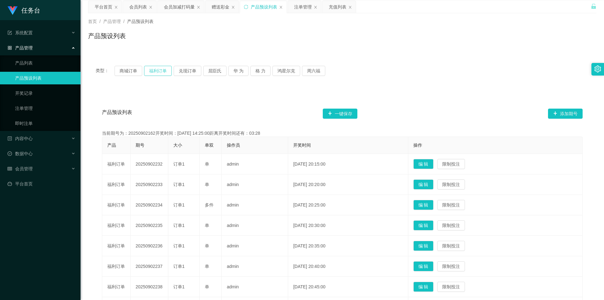
scroll to position [0, 0]
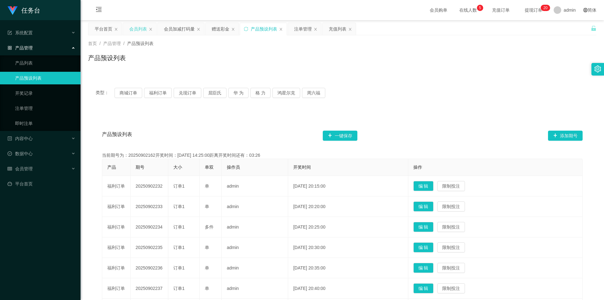
click at [136, 27] on div "会员列表" at bounding box center [138, 29] width 18 height 12
